Goal: Book appointment/travel/reservation

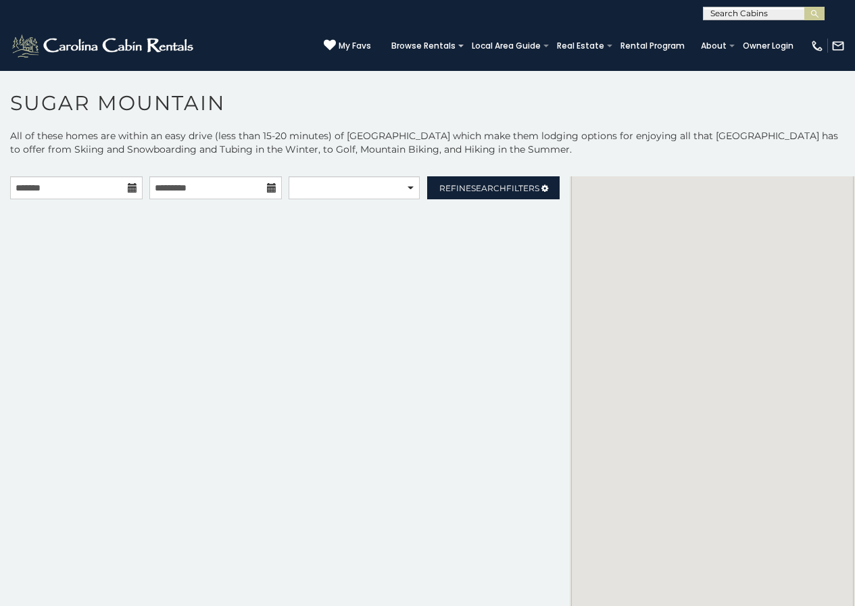
scroll to position [41, 0]
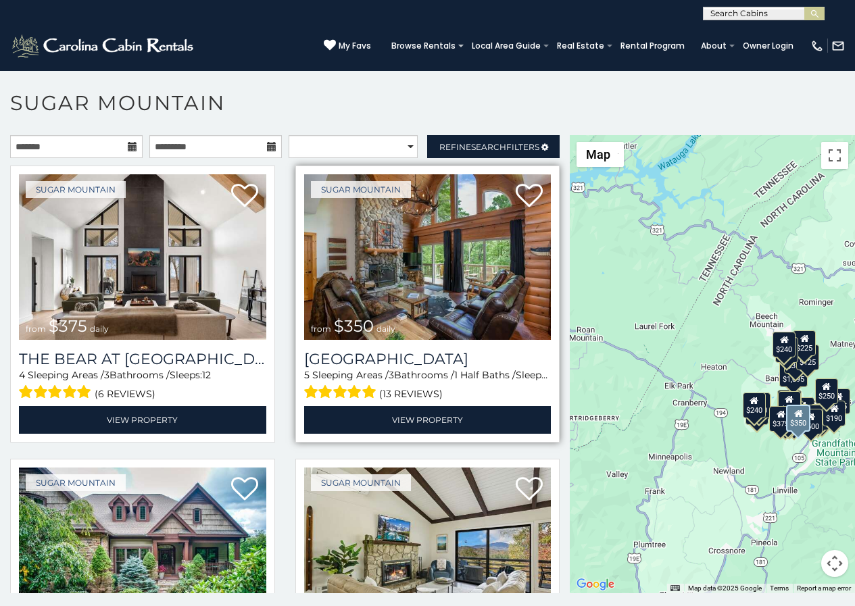
click at [322, 205] on img at bounding box center [427, 257] width 247 height 166
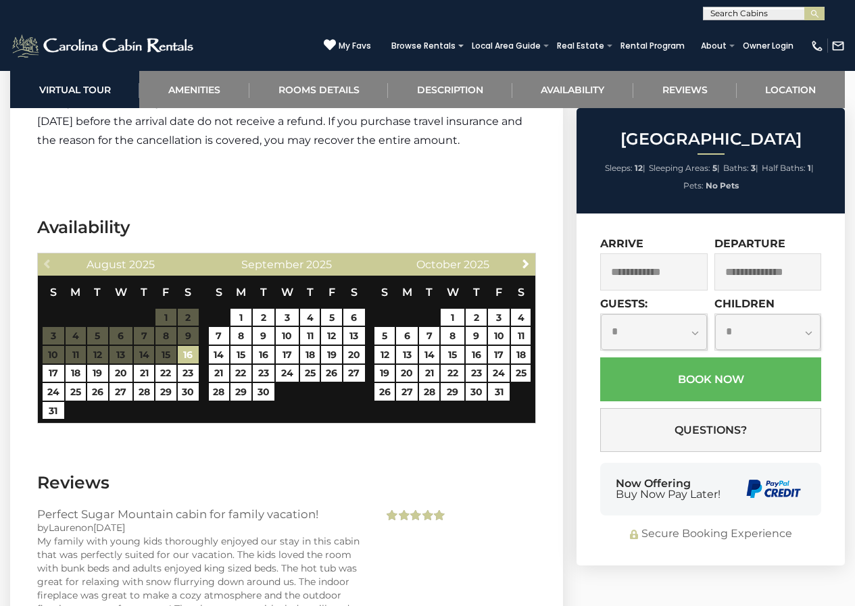
scroll to position [2812, 0]
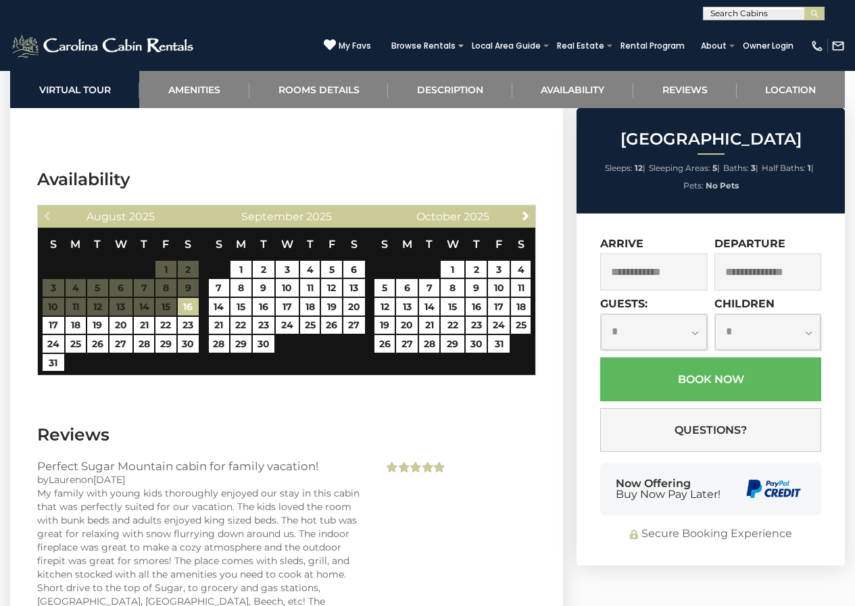
click at [611, 463] on div "Now Offering Buy Now Pay Later!" at bounding box center [710, 489] width 221 height 53
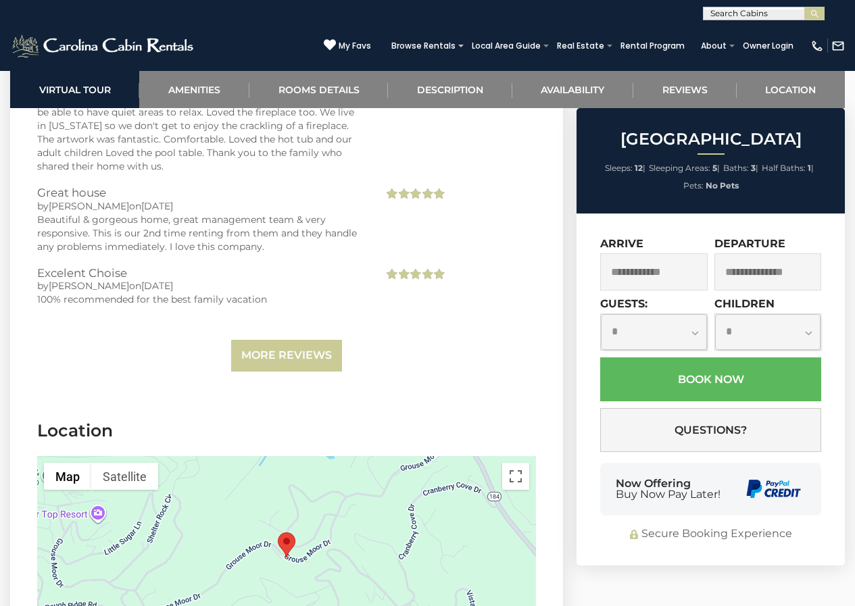
scroll to position [3479, 0]
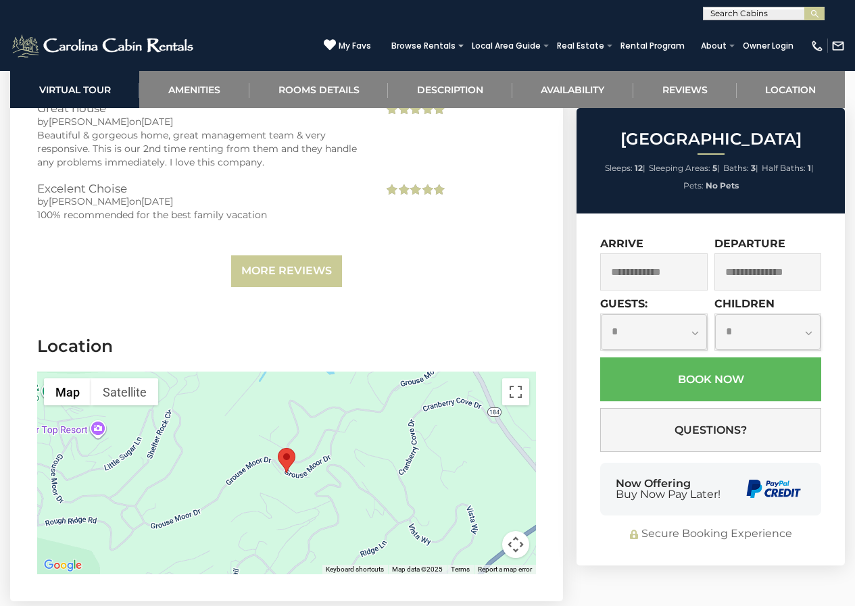
click at [736, 463] on div "Now Offering Buy Now Pay Later!" at bounding box center [710, 489] width 221 height 53
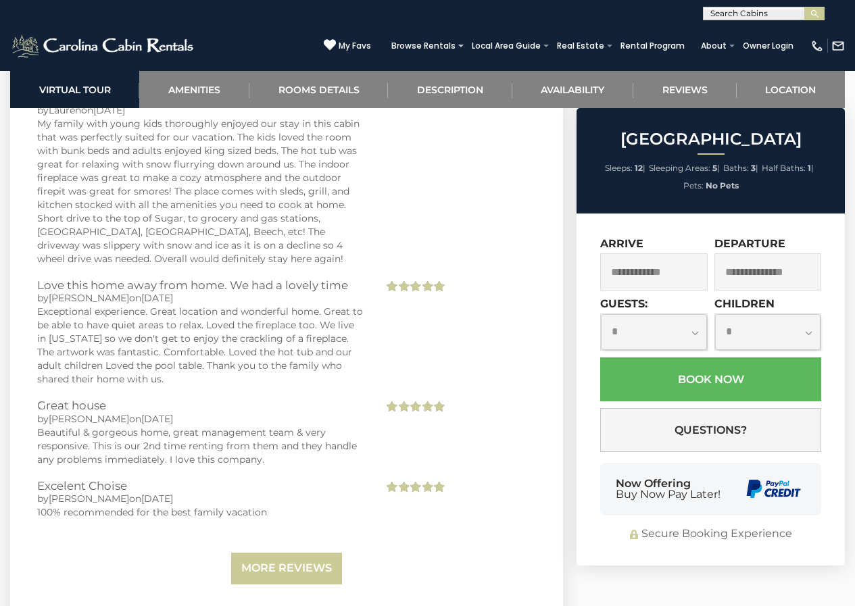
scroll to position [3016, 0]
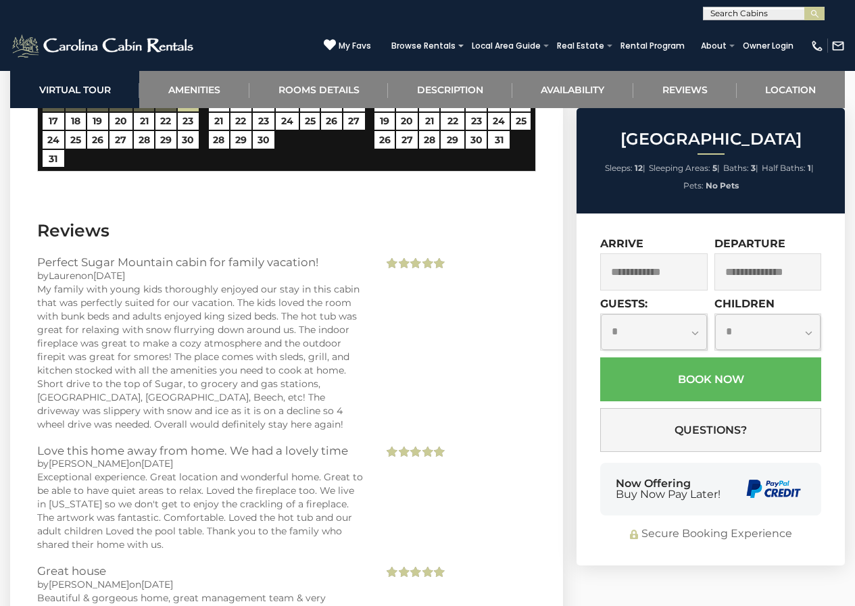
click at [622, 7] on div "**********" at bounding box center [427, 10] width 855 height 20
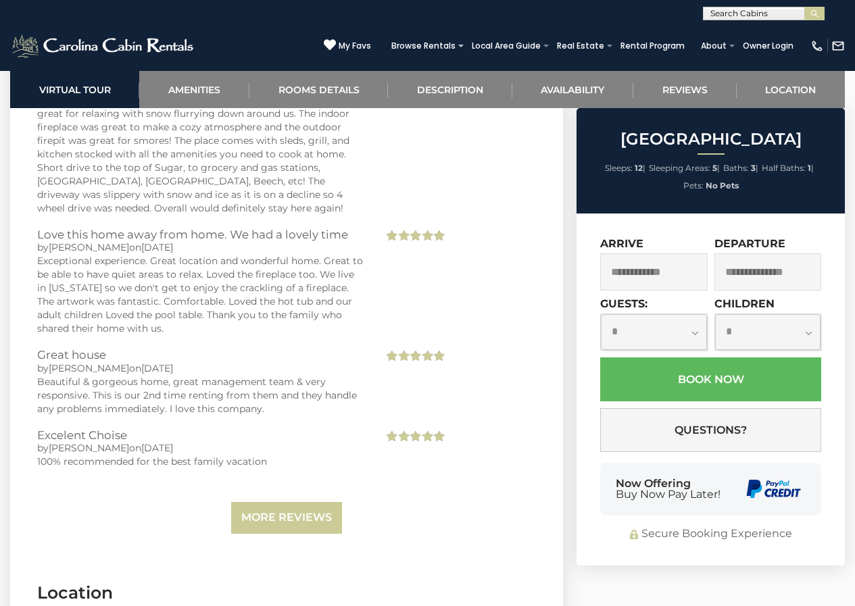
scroll to position [3259, 0]
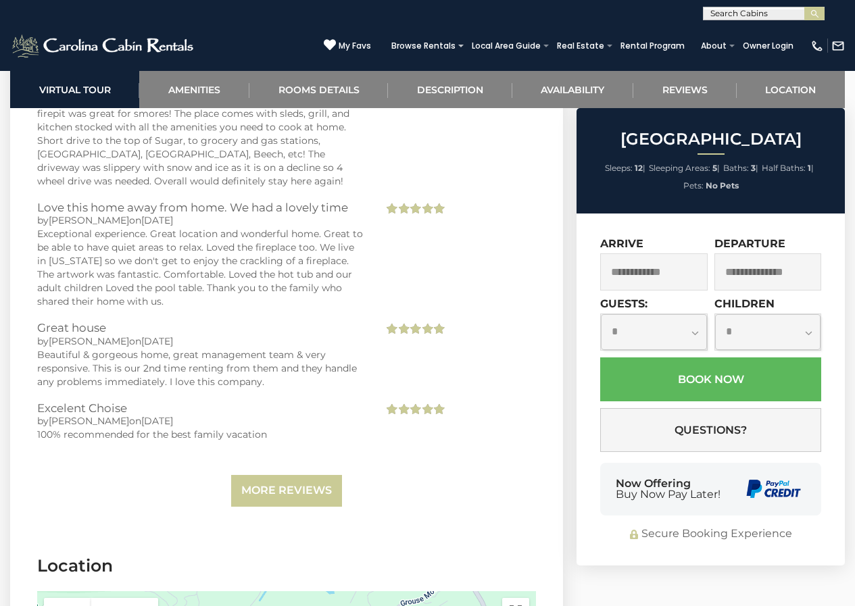
click at [736, 11] on input "text" at bounding box center [762, 16] width 118 height 14
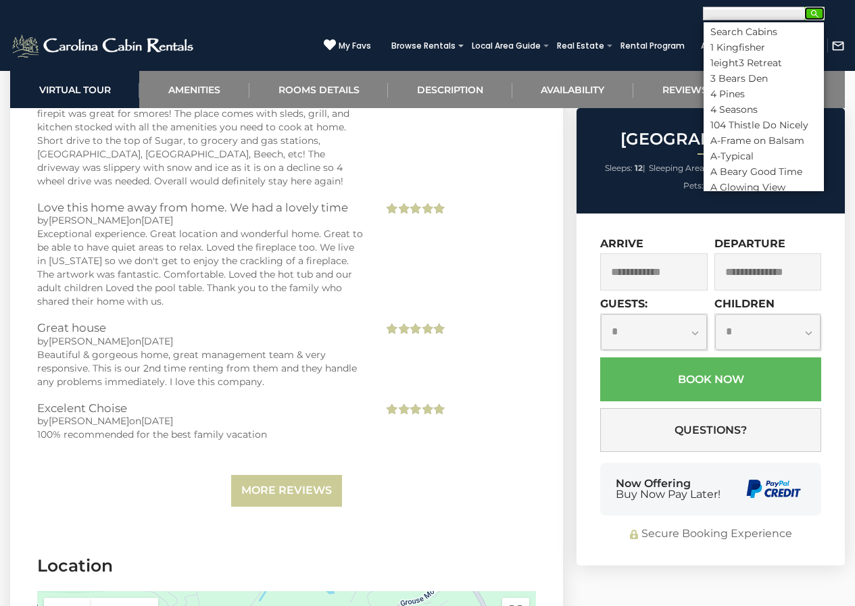
click at [821, 17] on button "submit" at bounding box center [814, 14] width 20 height 14
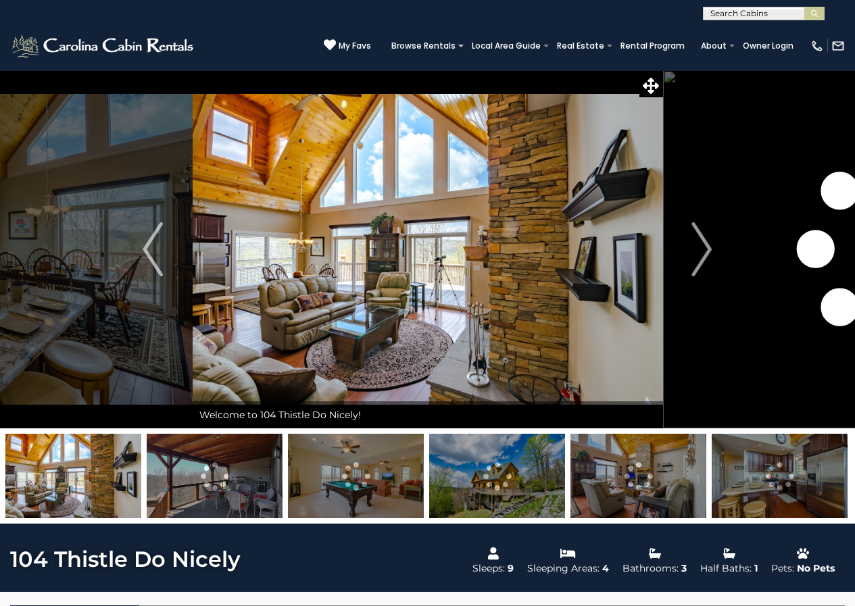
click at [625, 346] on img at bounding box center [428, 249] width 470 height 358
